Goal: Task Accomplishment & Management: Manage account settings

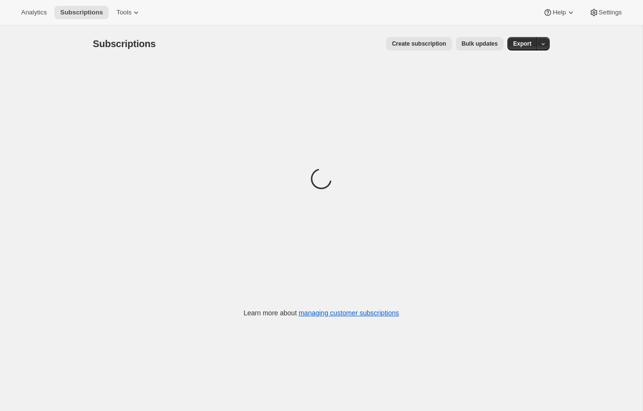
click at [56, 25] on div "Subscriptions. This page is ready Subscriptions Create subscription Bulk update…" at bounding box center [321, 230] width 643 height 411
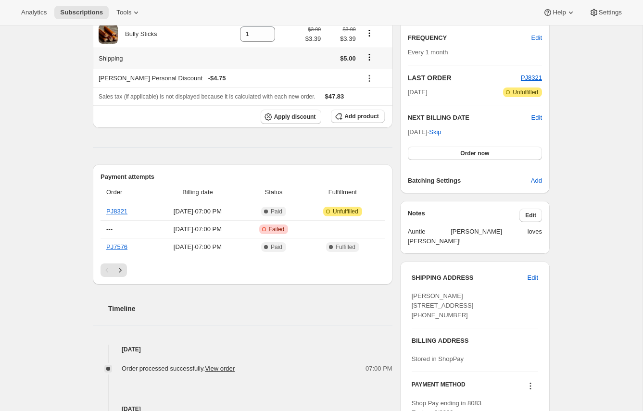
scroll to position [171, 0]
